Goal: Check status: Check status

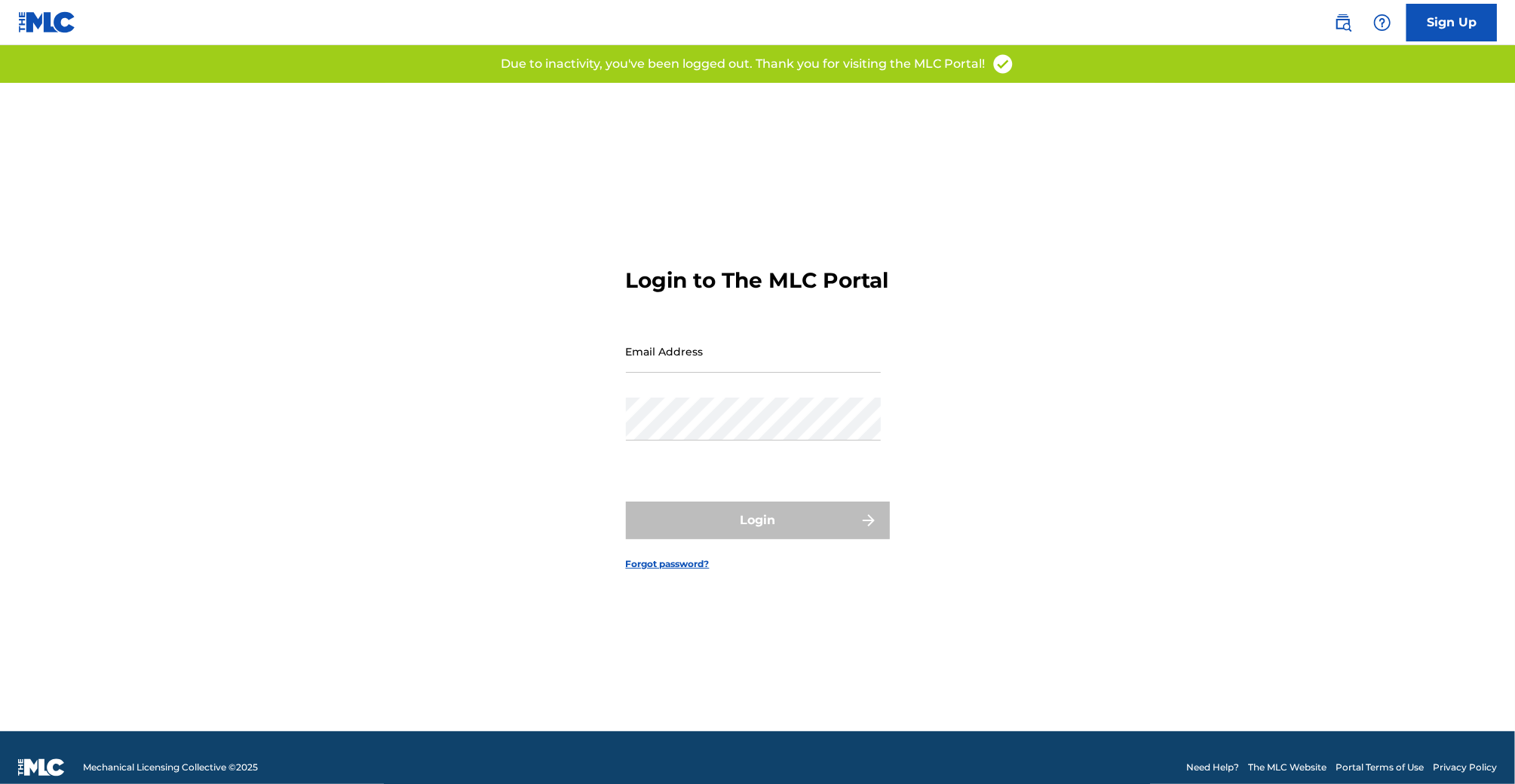
click at [735, 373] on input "Email Address" at bounding box center [753, 352] width 255 height 43
drag, startPoint x: 490, startPoint y: 351, endPoint x: 616, endPoint y: 376, distance: 128.5
click at [491, 351] on div "Login to The MLC Portal Email Address Password Login Forgot password?" at bounding box center [757, 408] width 1055 height 649
click at [660, 373] on input "Email Address" at bounding box center [753, 352] width 255 height 43
type input "[EMAIL_ADDRESS][DOMAIN_NAME]"
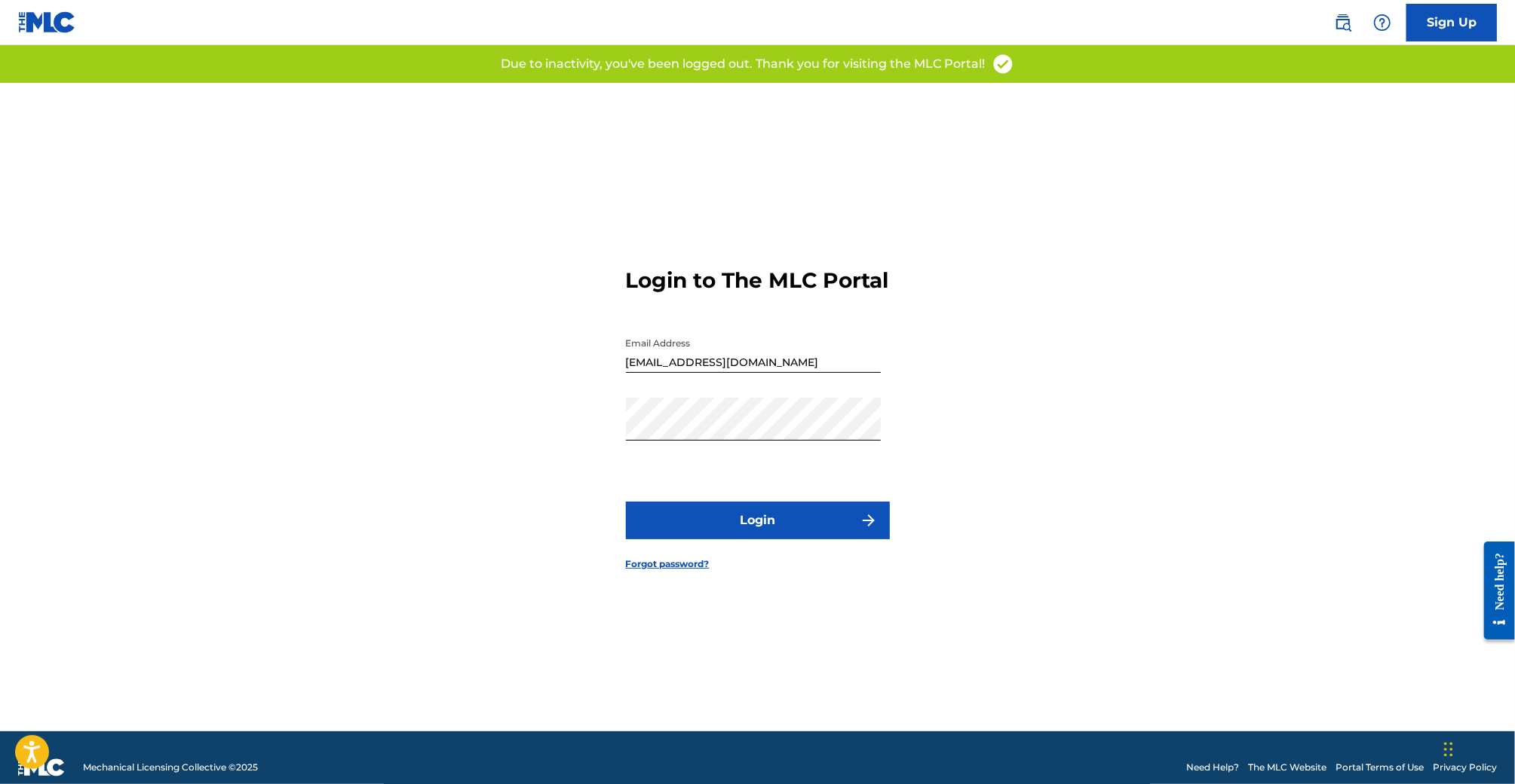
click at [768, 531] on button "Login" at bounding box center [757, 520] width 264 height 37
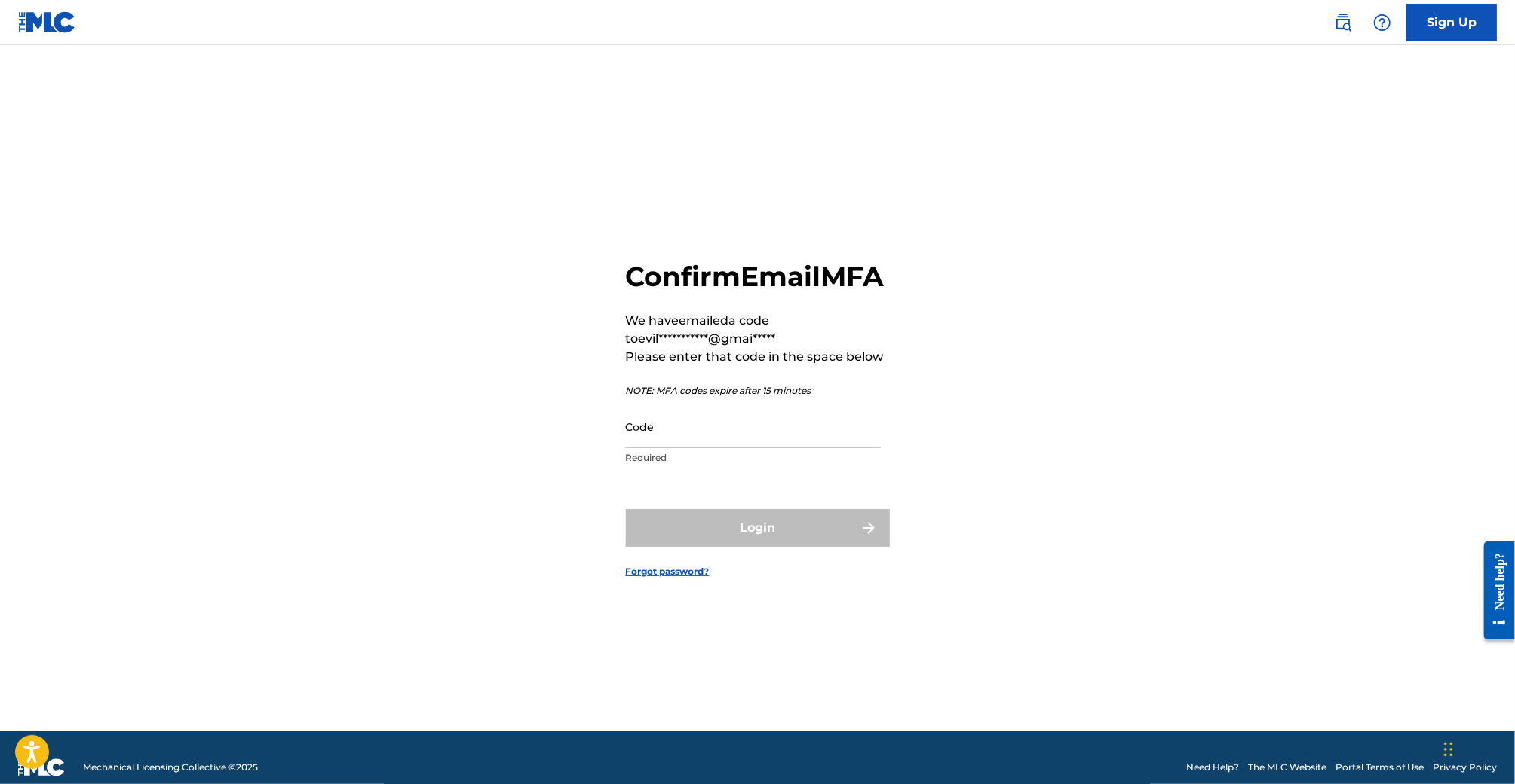
click at [738, 422] on input "Code" at bounding box center [753, 427] width 255 height 43
paste input "375978"
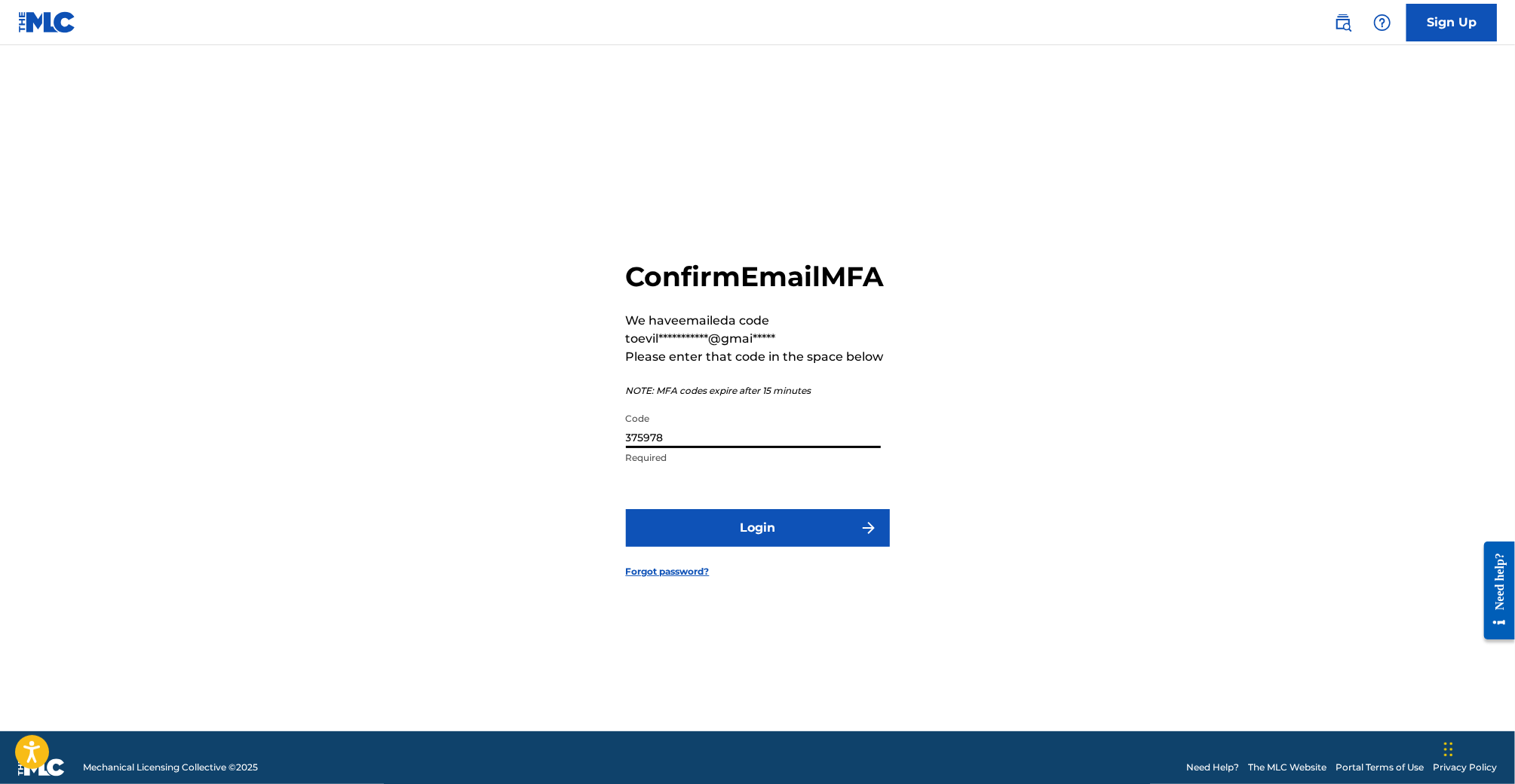
type input "375978"
click at [671, 525] on form "**********" at bounding box center [757, 408] width 264 height 649
click at [671, 534] on button "Login" at bounding box center [757, 528] width 264 height 37
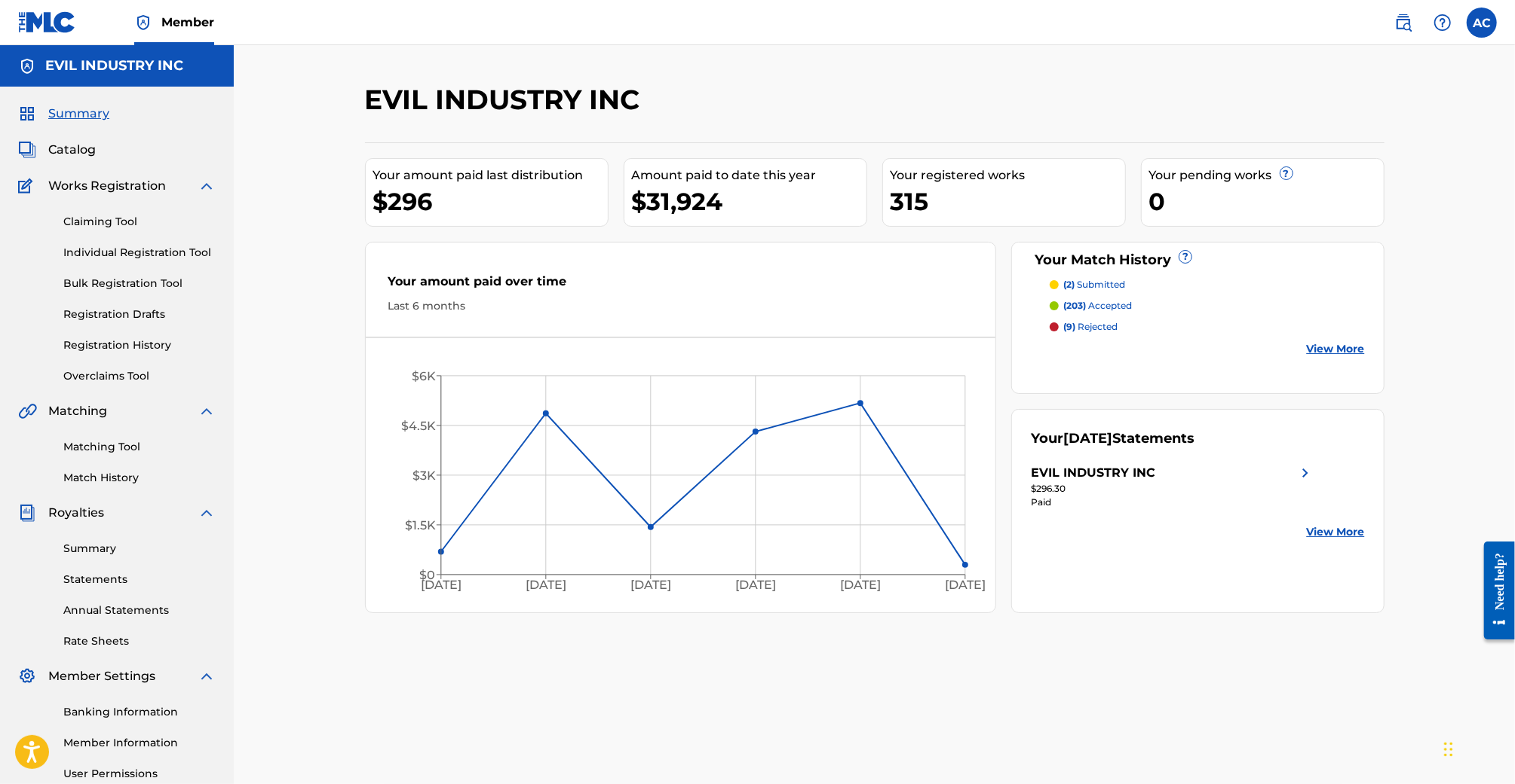
click at [103, 349] on link "Registration History" at bounding box center [139, 345] width 152 height 16
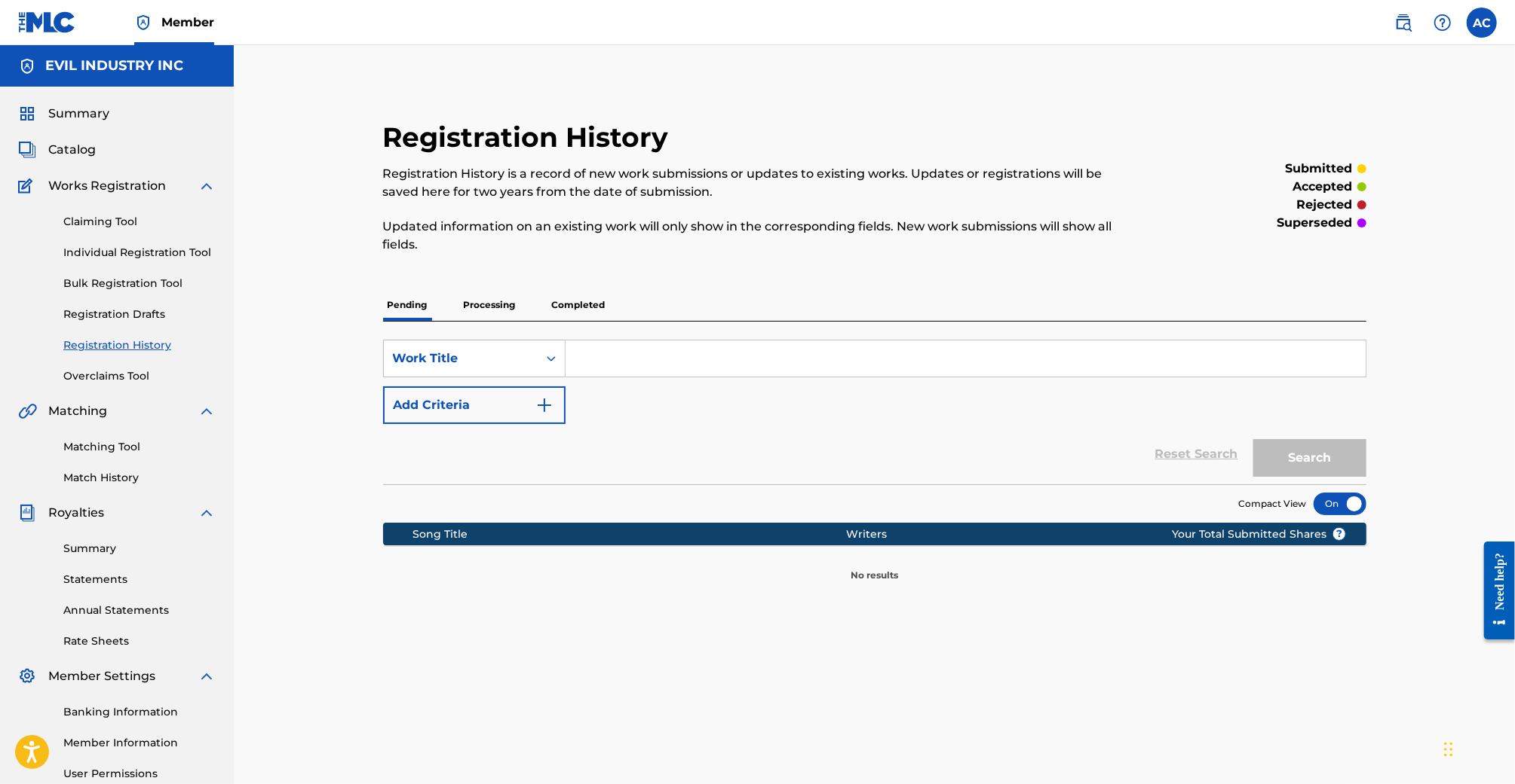
click at [461, 305] on p "Processing" at bounding box center [489, 305] width 61 height 31
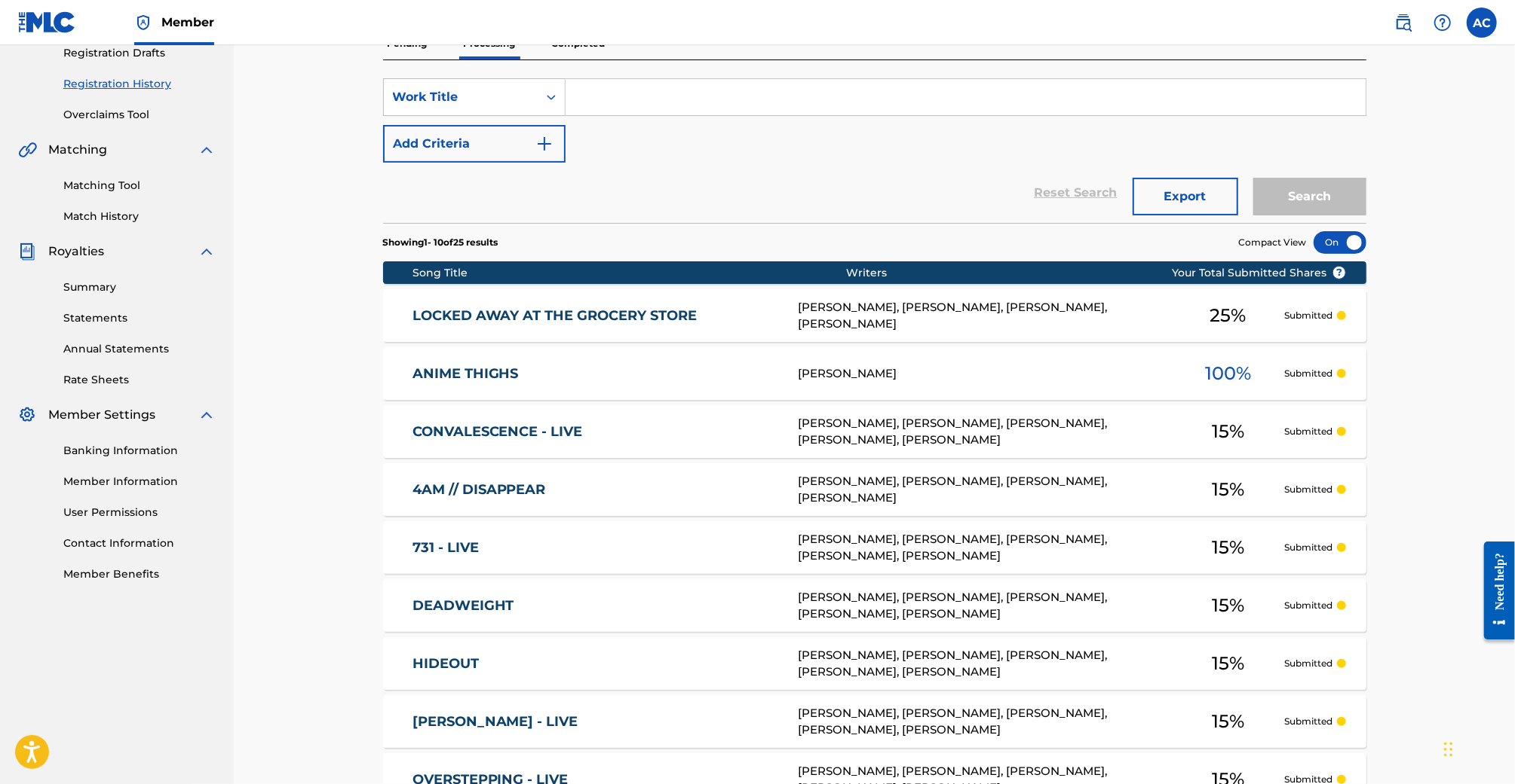
scroll to position [230, 0]
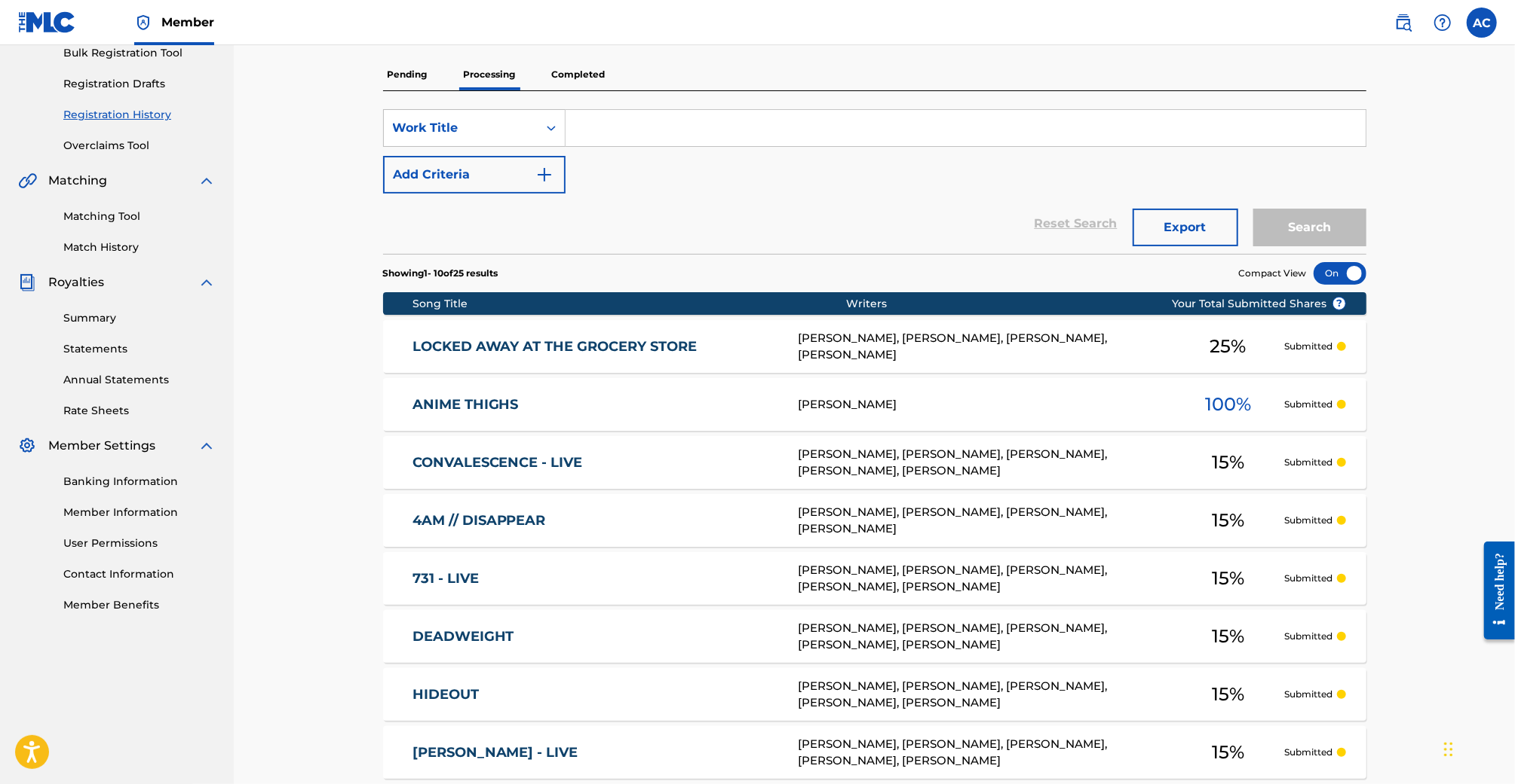
click at [573, 96] on div "SearchWithCriteria4ef46757-f442-44c0-b4e1-9cb2dd89343a Work Title Add Criteria …" at bounding box center [875, 172] width 984 height 163
click at [575, 89] on p "Completed" at bounding box center [579, 74] width 63 height 31
